Goal: Information Seeking & Learning: Learn about a topic

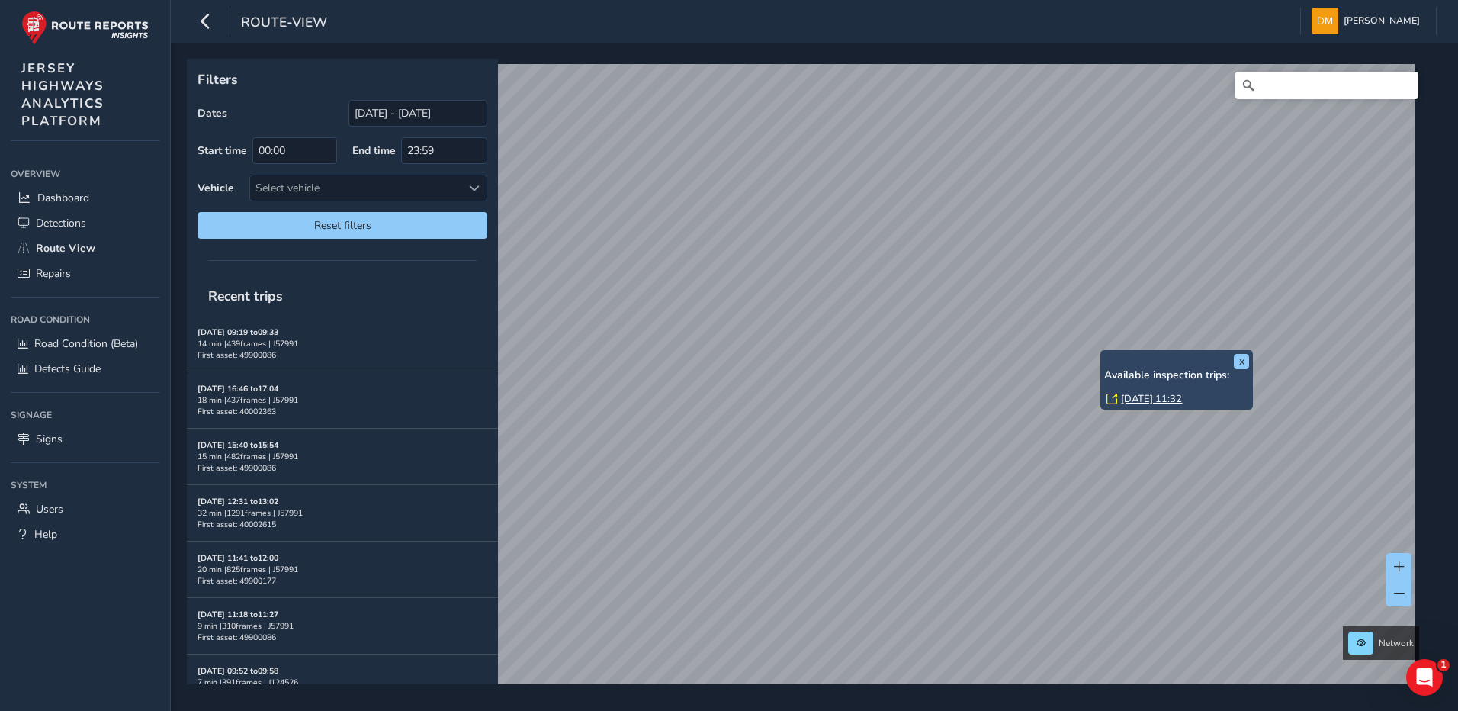
drag, startPoint x: 1188, startPoint y: 338, endPoint x: 1103, endPoint y: 350, distance: 85.4
click at [1103, 350] on div "x Available inspection trips: [GEOGRAPHIC_DATA][DATE] 11:32" at bounding box center [1176, 380] width 152 height 60
click at [1141, 396] on link "[DATE] 11:32" at bounding box center [1151, 399] width 61 height 14
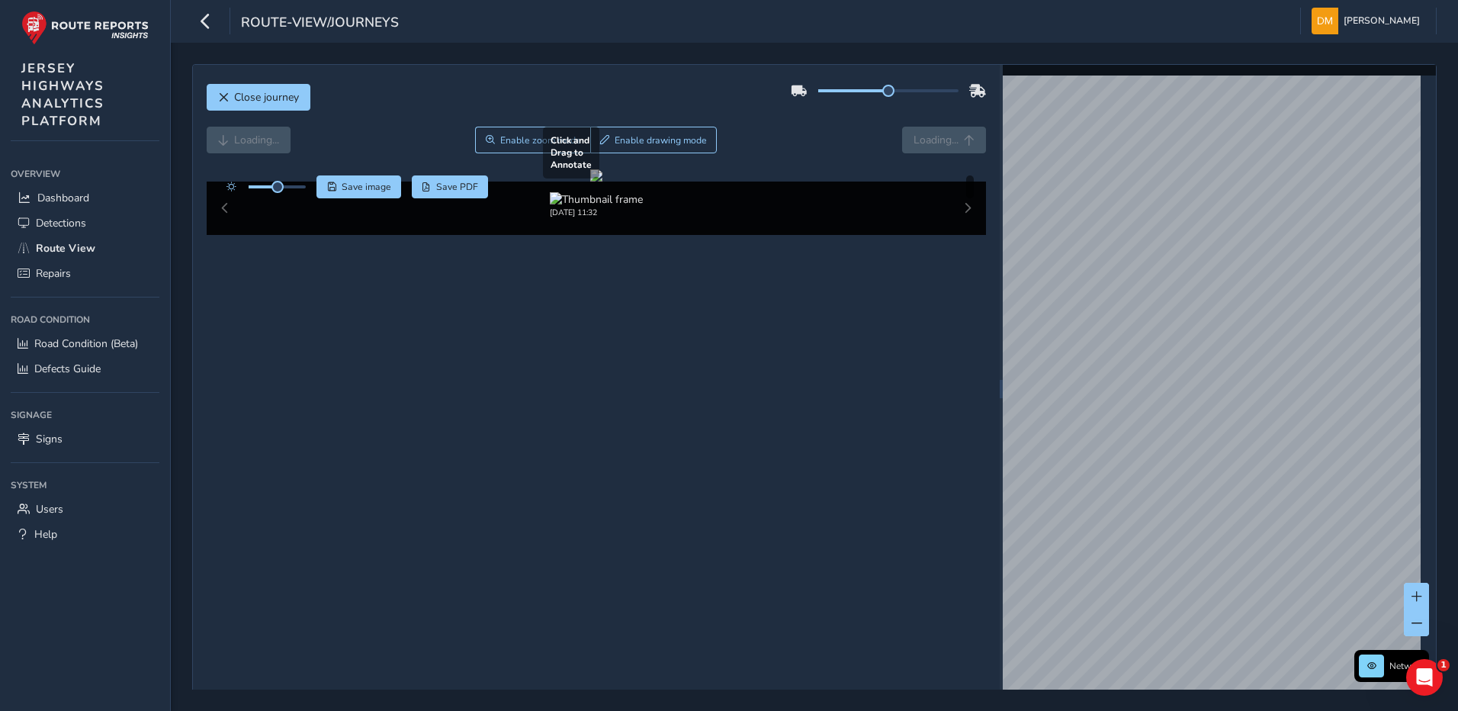
drag, startPoint x: 697, startPoint y: 376, endPoint x: 798, endPoint y: 325, distance: 113.5
click at [602, 181] on div at bounding box center [596, 175] width 12 height 12
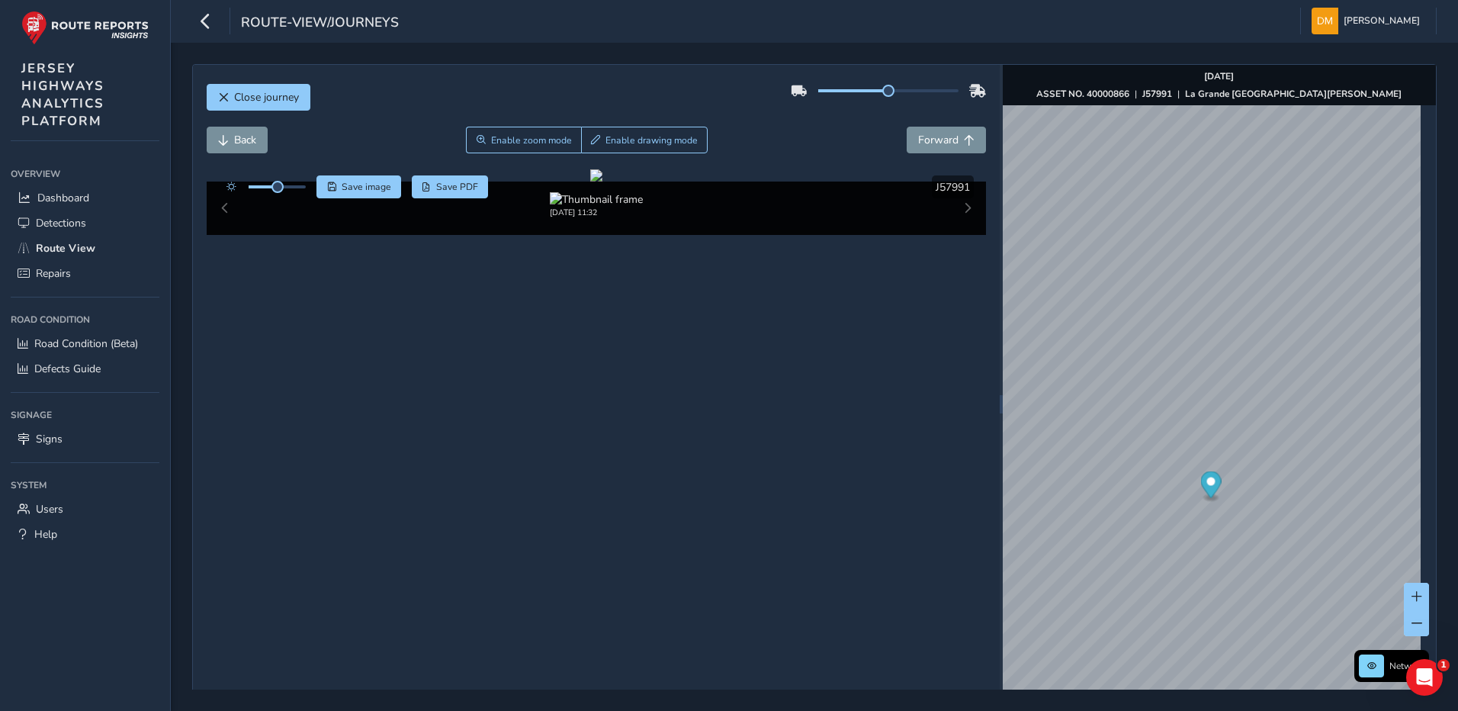
click at [377, 142] on div "Back Enable zoom mode Enable drawing mode Forward" at bounding box center [597, 140] width 780 height 27
click at [239, 135] on span "Back" at bounding box center [245, 140] width 22 height 14
click at [255, 139] on span "Back" at bounding box center [245, 140] width 22 height 14
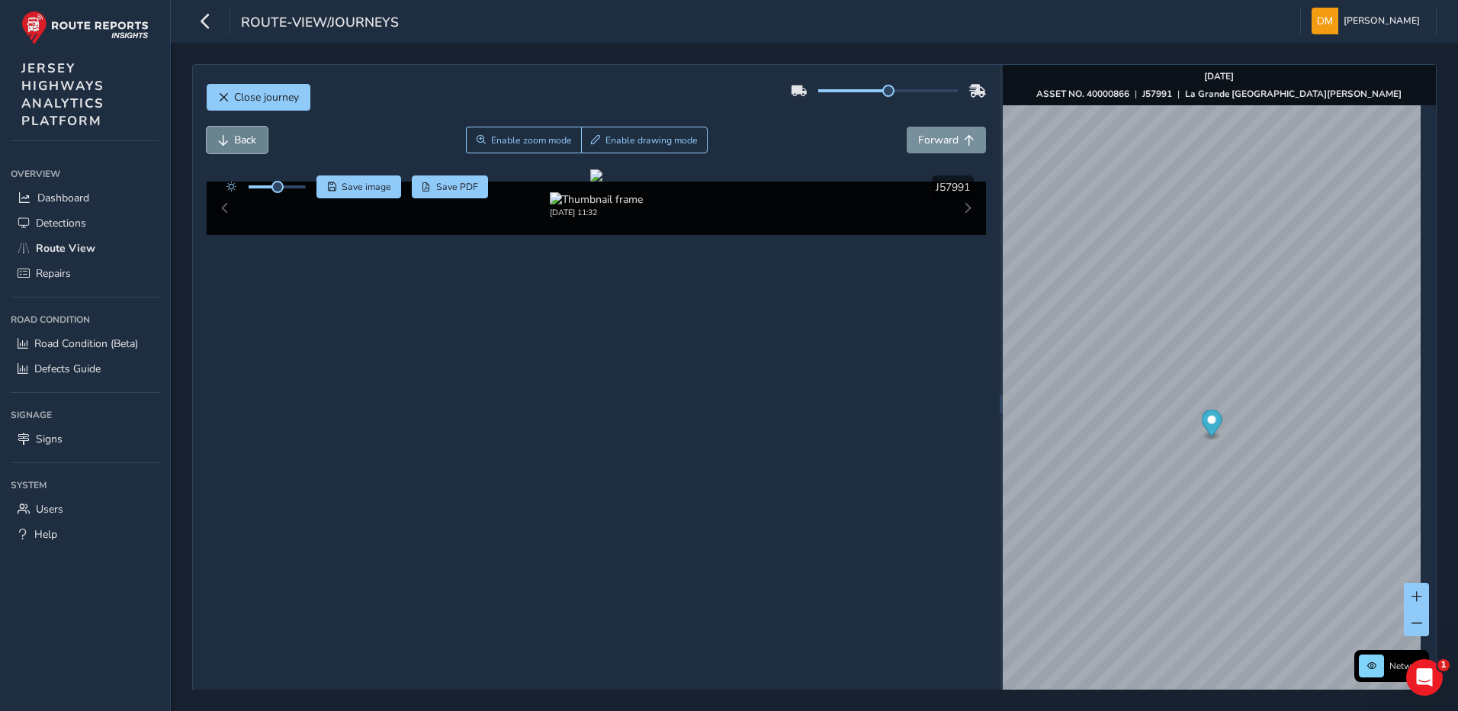
click at [255, 139] on span "Back" at bounding box center [245, 140] width 22 height 14
